Goal: Task Accomplishment & Management: Manage account settings

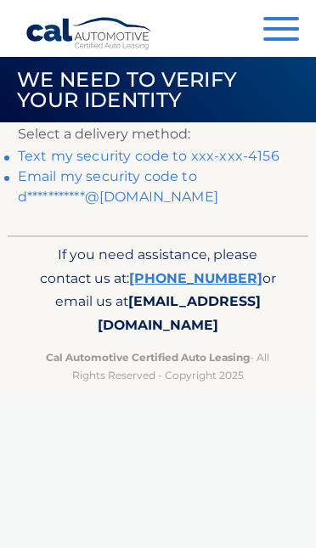
click at [240, 150] on link "Text my security code to xxx-xxx-4156" at bounding box center [149, 156] width 262 height 16
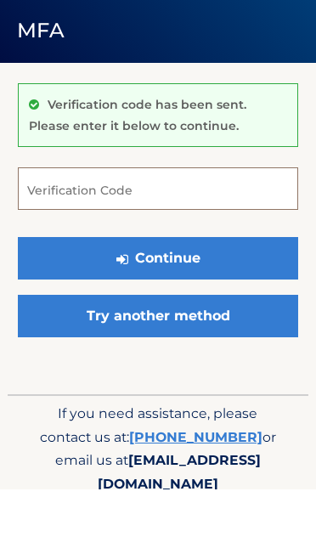
click at [87, 227] on input "Verification Code" at bounding box center [158, 248] width 281 height 43
type input "554650"
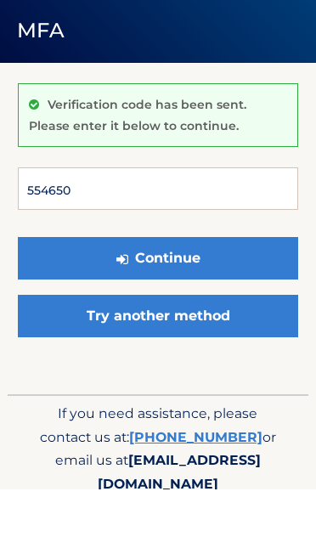
click at [158, 297] on button "Continue" at bounding box center [158, 318] width 281 height 43
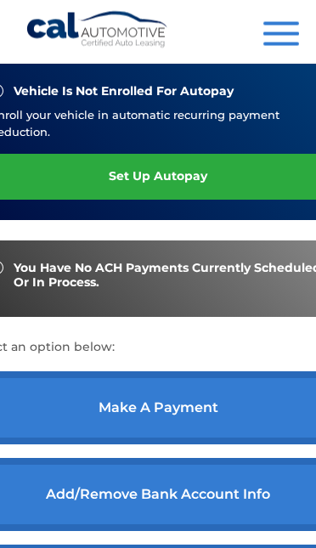
scroll to position [419, 0]
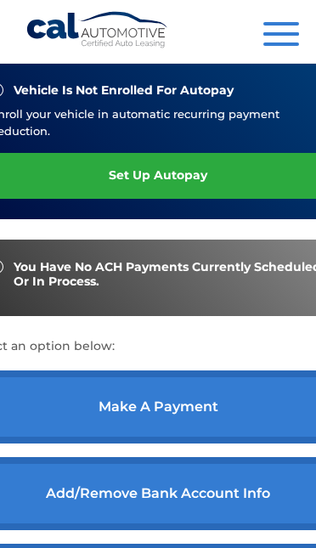
click at [161, 430] on link "make a payment" at bounding box center [158, 407] width 378 height 73
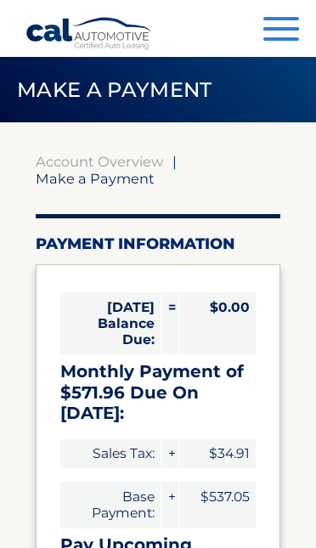
select select "NmY0ODhlNDYtZWVlYS00NDc5LWIwZjctZTVmY2IyY2QwYWFm"
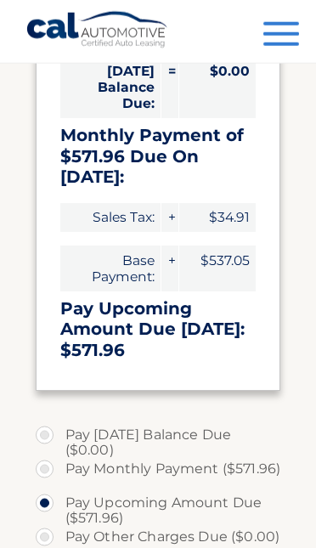
scroll to position [237, 0]
